Goal: Information Seeking & Learning: Learn about a topic

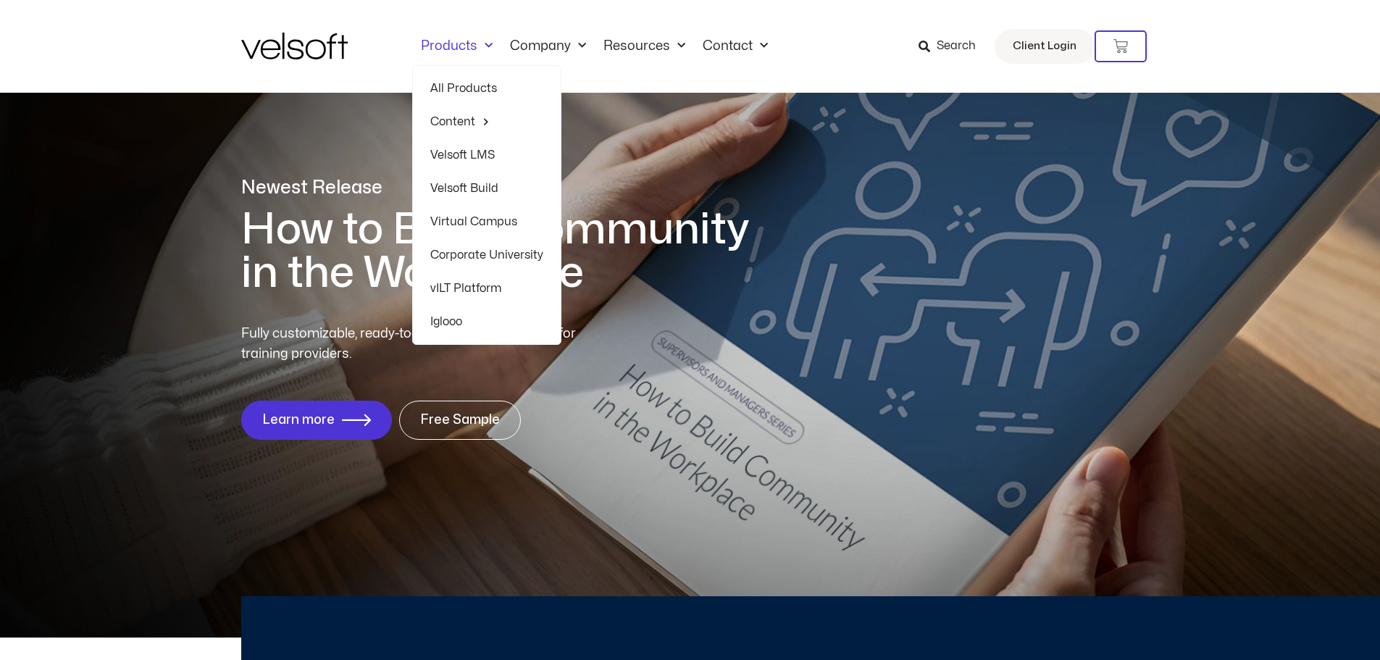
click at [461, 44] on link "Products" at bounding box center [456, 46] width 89 height 16
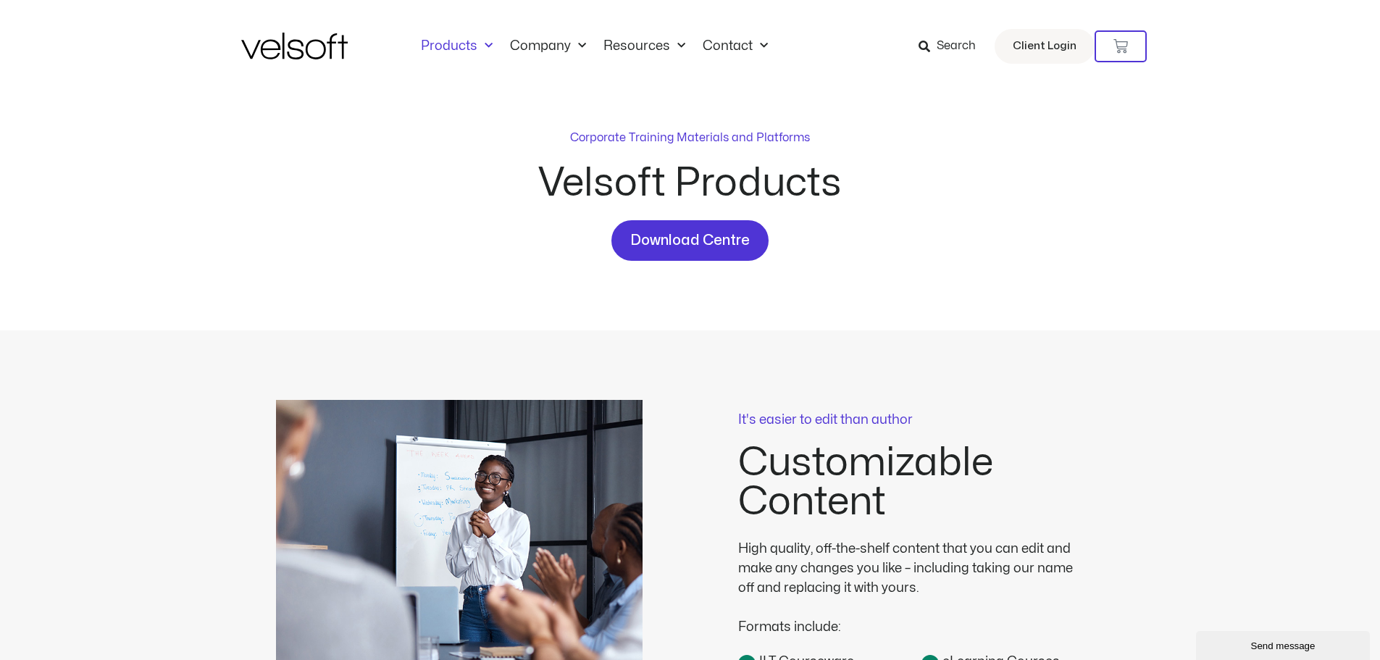
click at [477, 54] on span "Menu" at bounding box center [484, 46] width 15 height 24
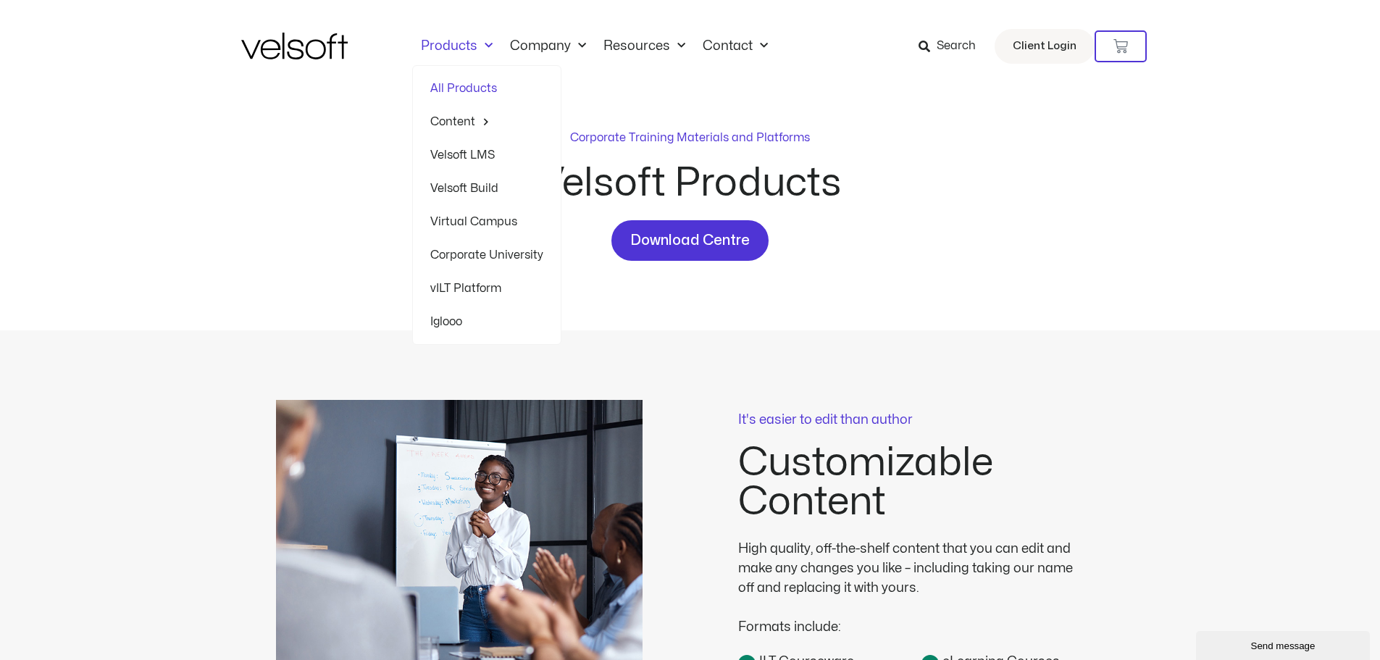
click at [466, 96] on link "All Products" at bounding box center [486, 88] width 113 height 33
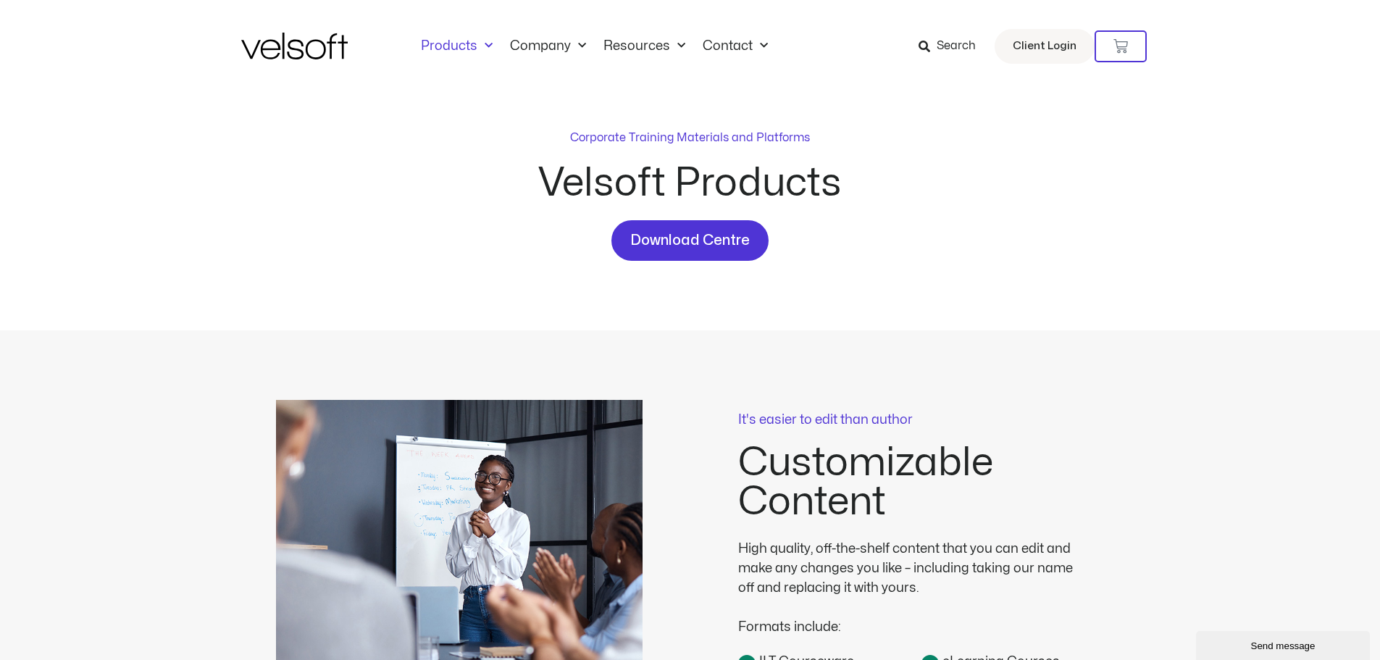
click at [930, 39] on span at bounding box center [925, 46] width 12 height 19
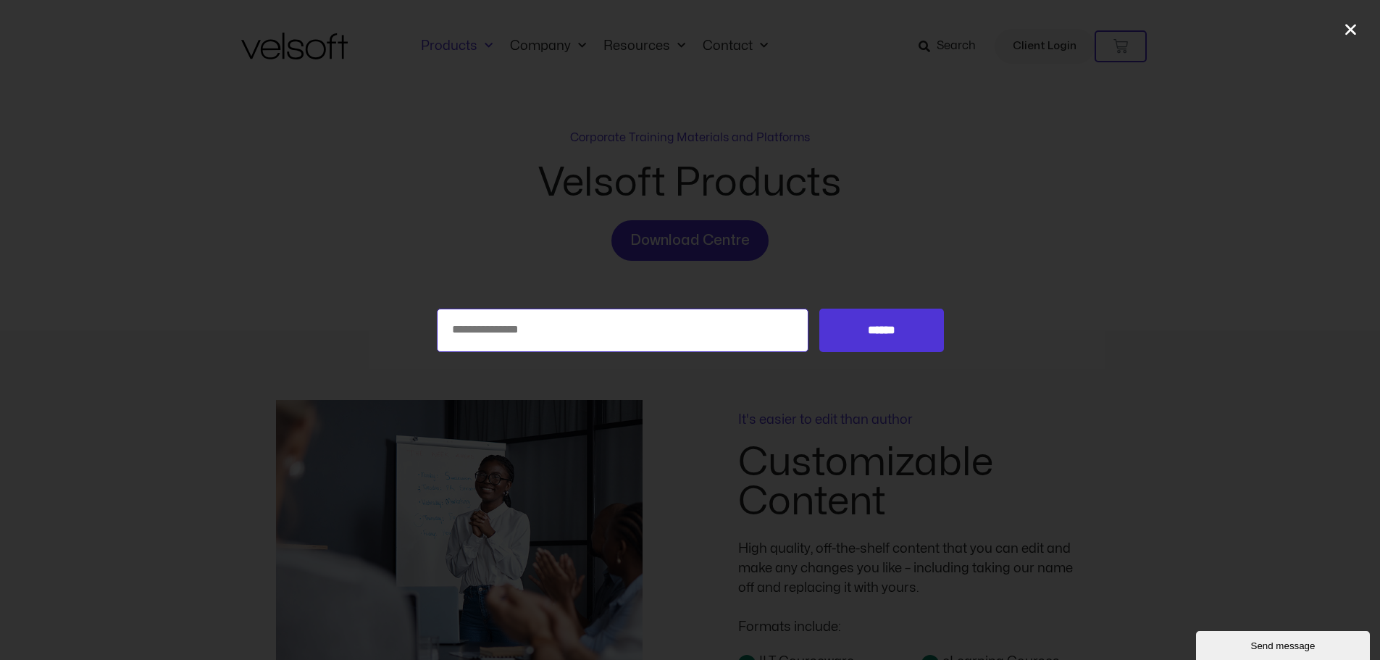
click at [676, 340] on input "Search for:" at bounding box center [623, 330] width 372 height 43
type input "*******"
click at [819, 309] on input "******" at bounding box center [881, 330] width 124 height 43
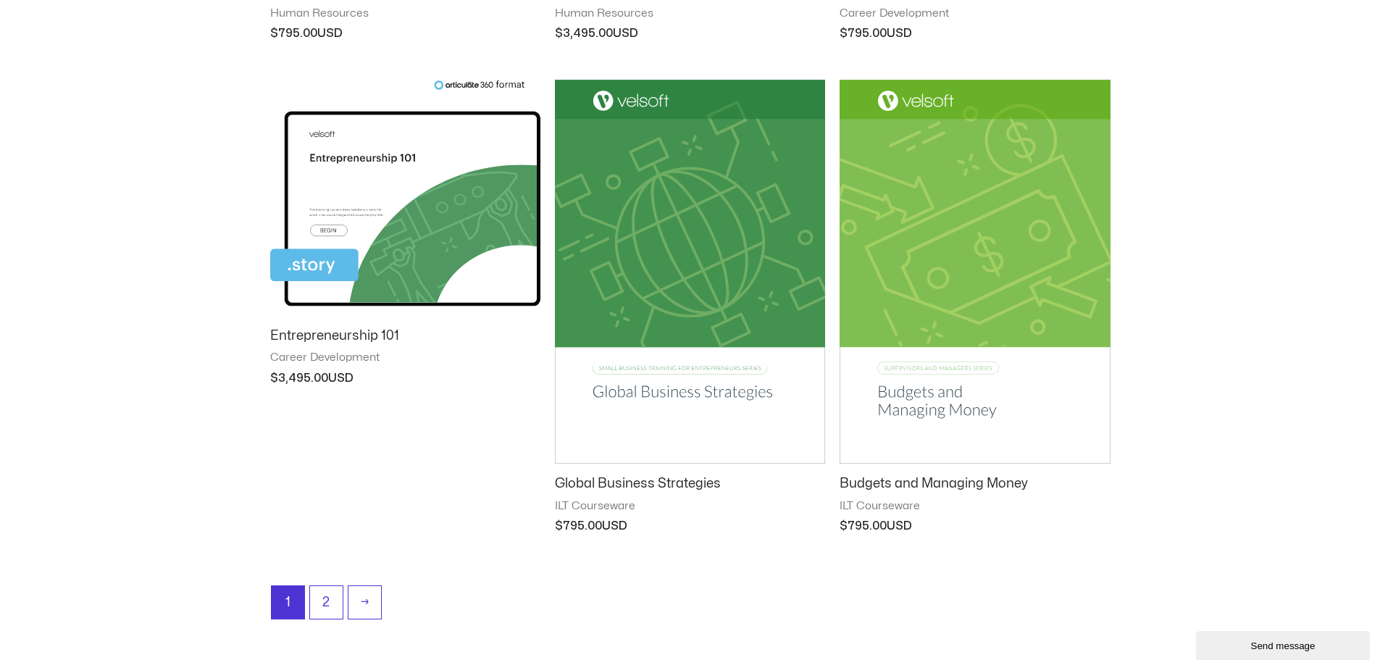
scroll to position [1170, 0]
click at [334, 598] on link "2" at bounding box center [326, 604] width 33 height 34
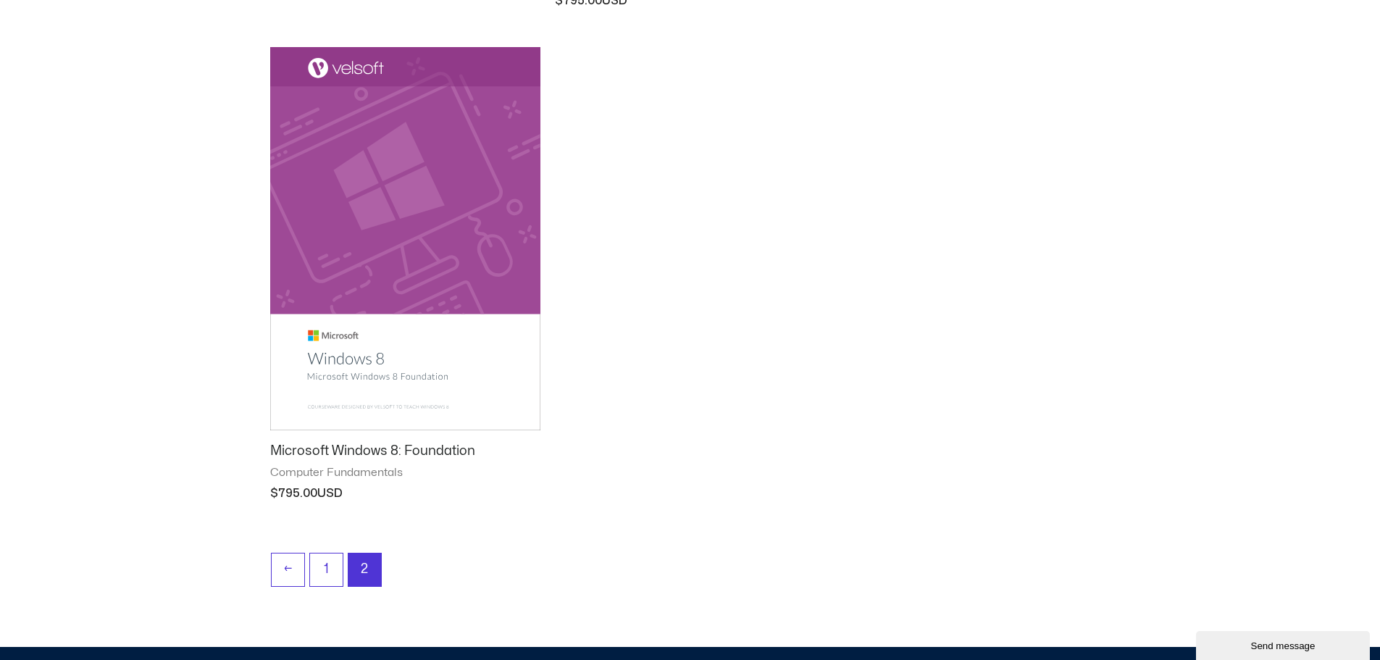
scroll to position [726, 0]
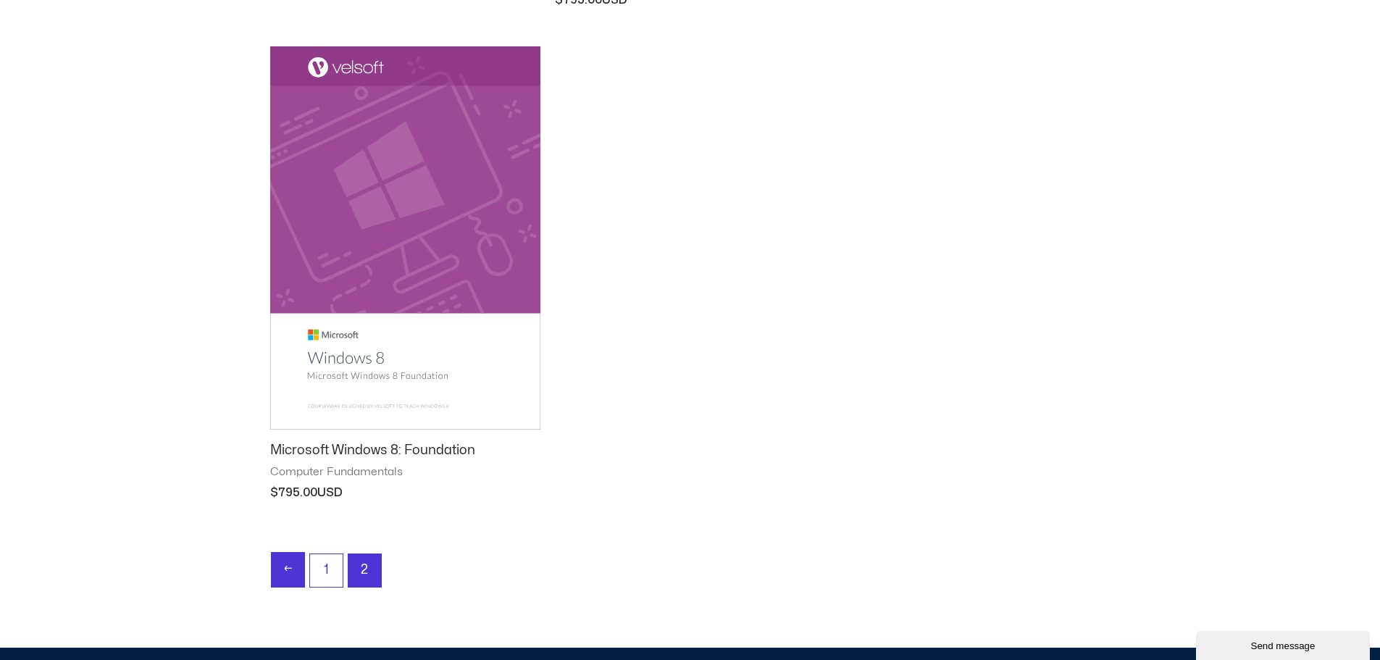
click at [285, 556] on link "←" at bounding box center [288, 570] width 33 height 34
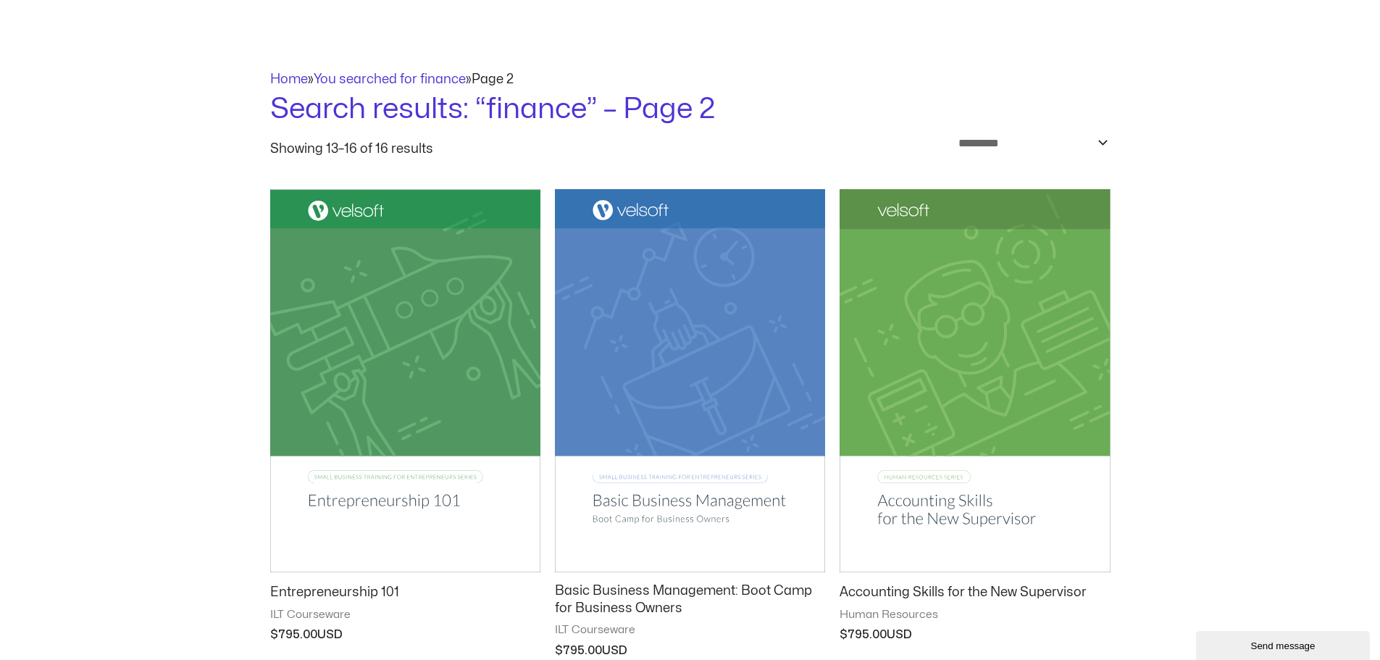
scroll to position [63, 0]
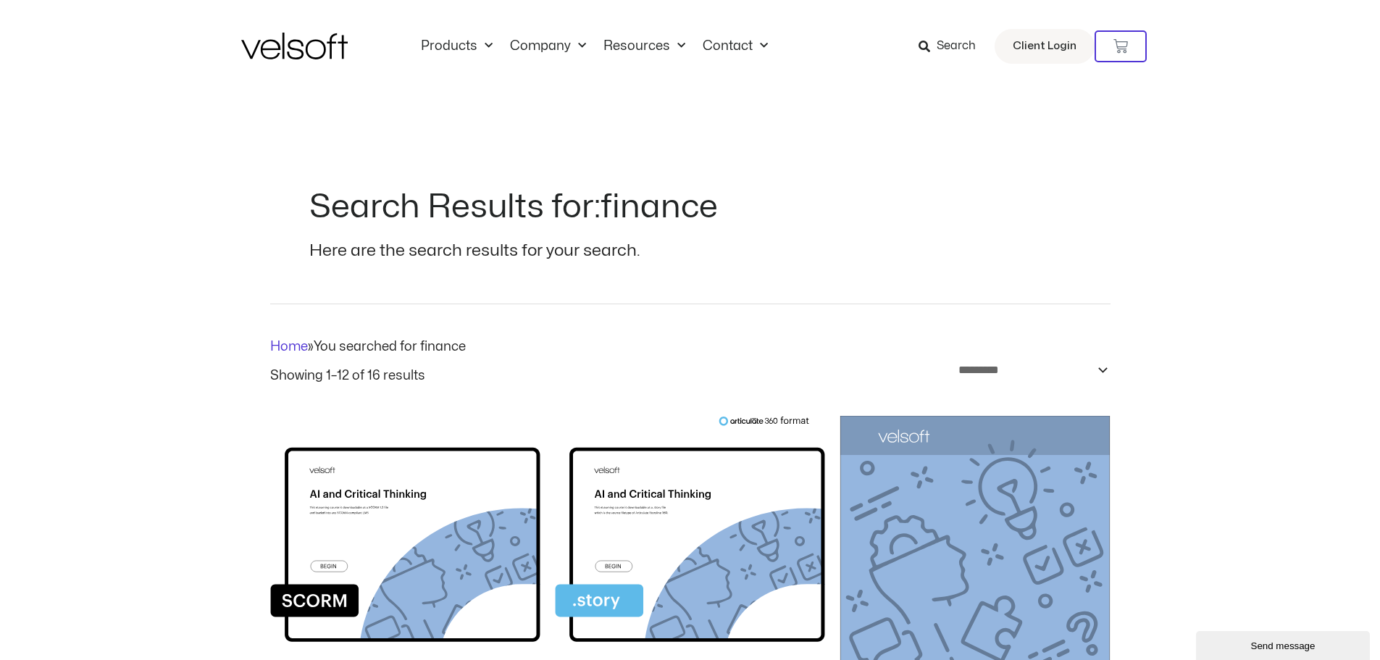
click at [927, 44] on icon at bounding box center [925, 47] width 12 height 12
